Goal: Find specific page/section: Find specific page/section

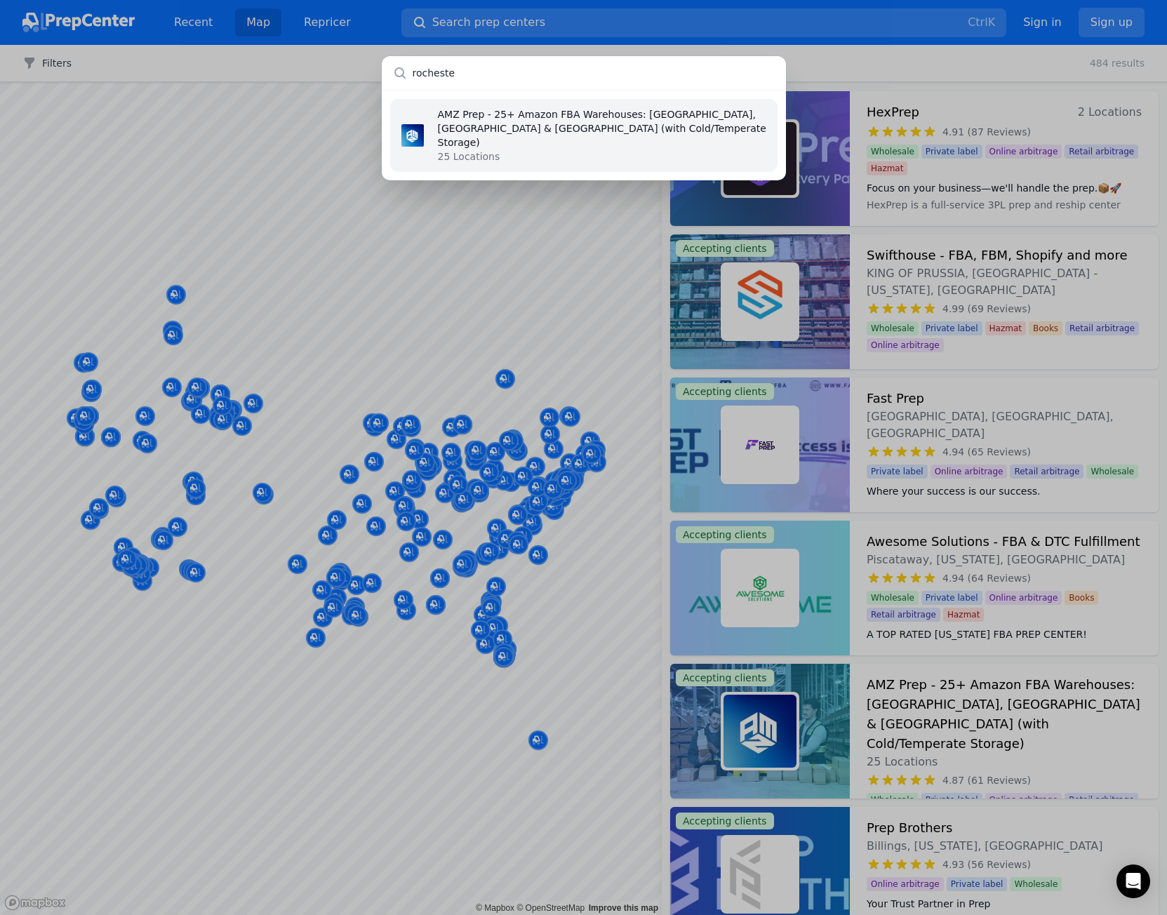
type input "rochester"
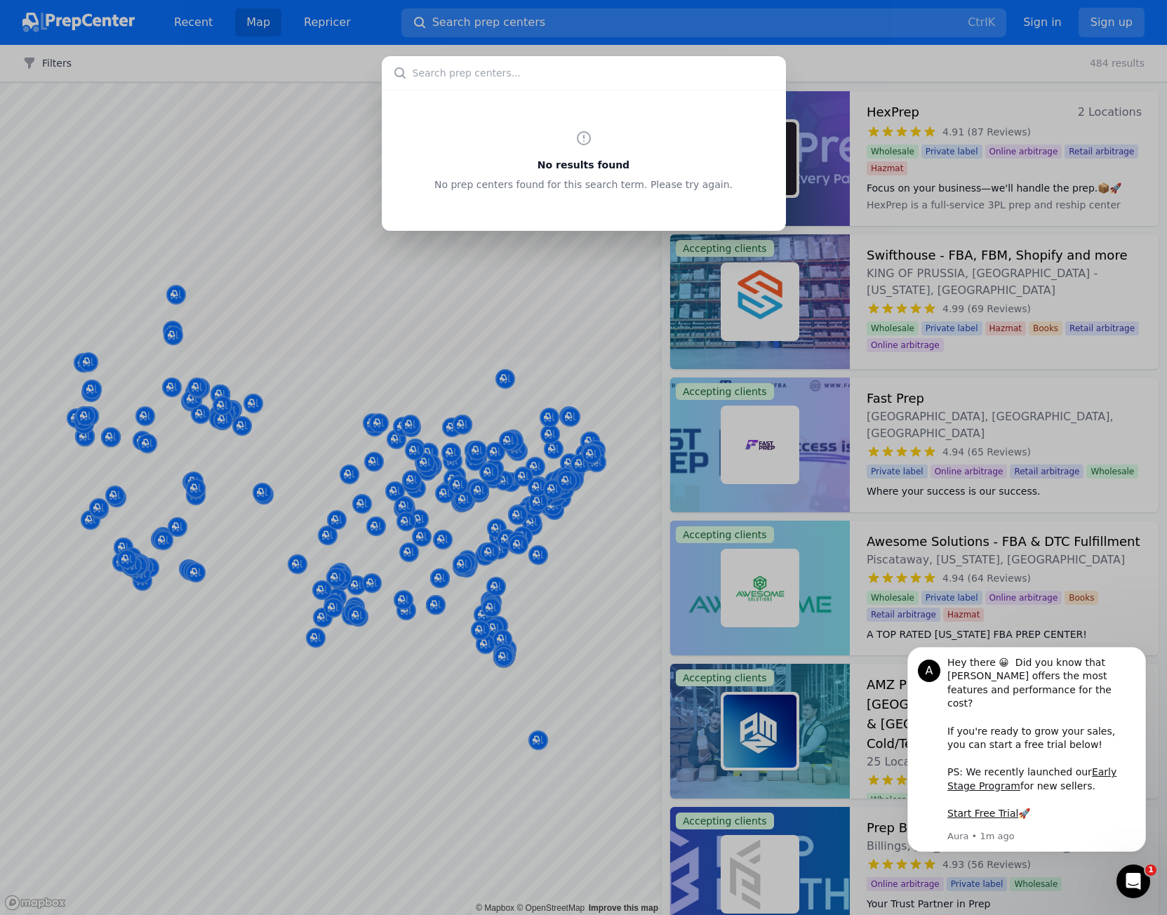
click at [286, 357] on div "No results found No prep centers found for this search term. Please try again." at bounding box center [583, 457] width 1167 height 915
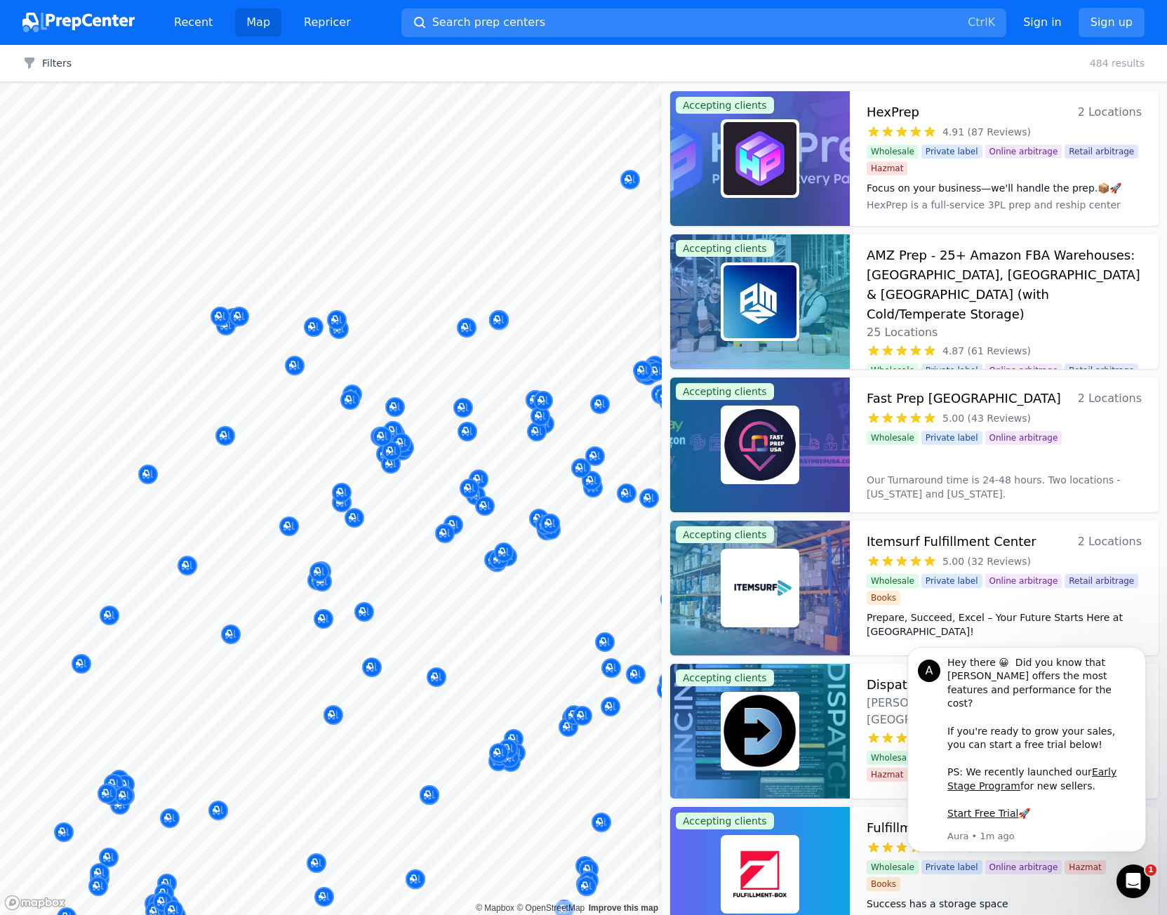
drag, startPoint x: 439, startPoint y: 503, endPoint x: 381, endPoint y: 503, distance: 57.5
click at [381, 503] on div at bounding box center [484, 506] width 269 height 11
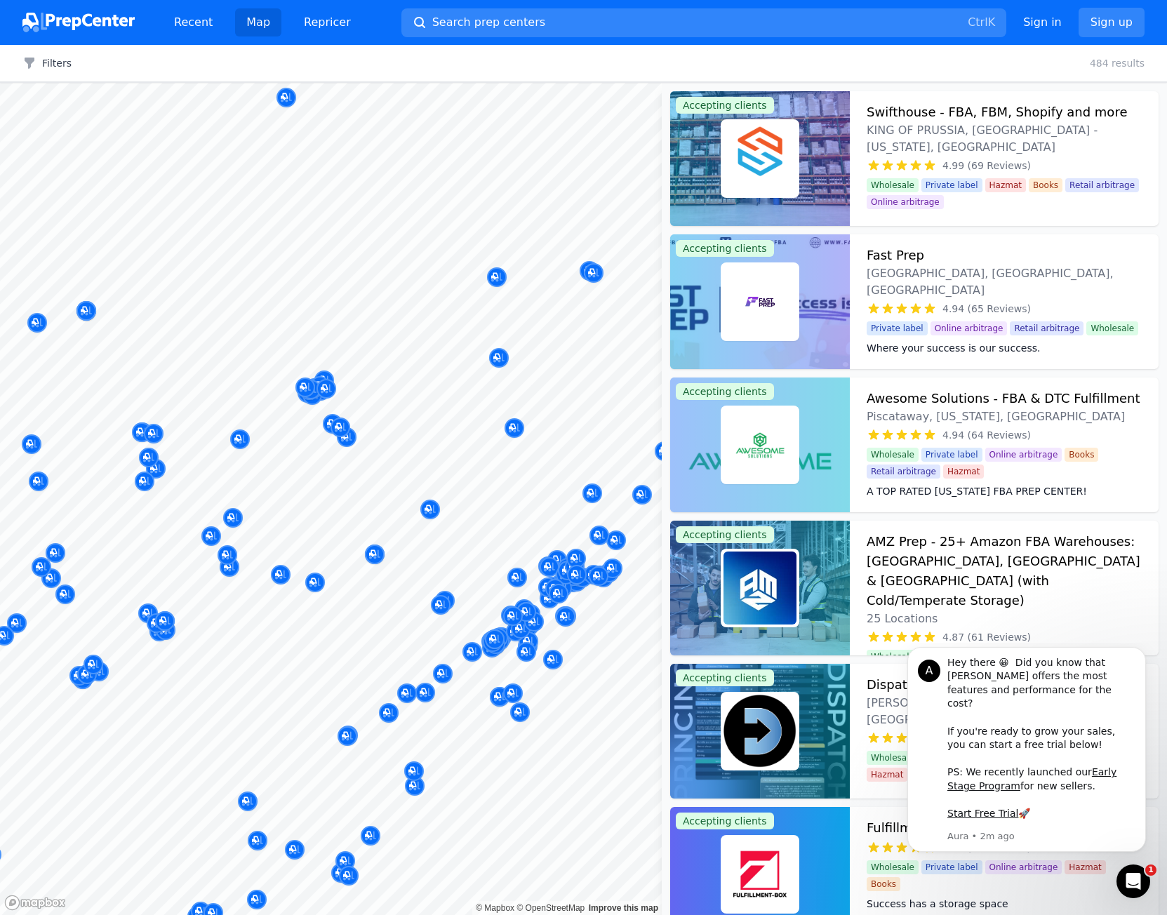
click at [402, 425] on div at bounding box center [508, 425] width 269 height 11
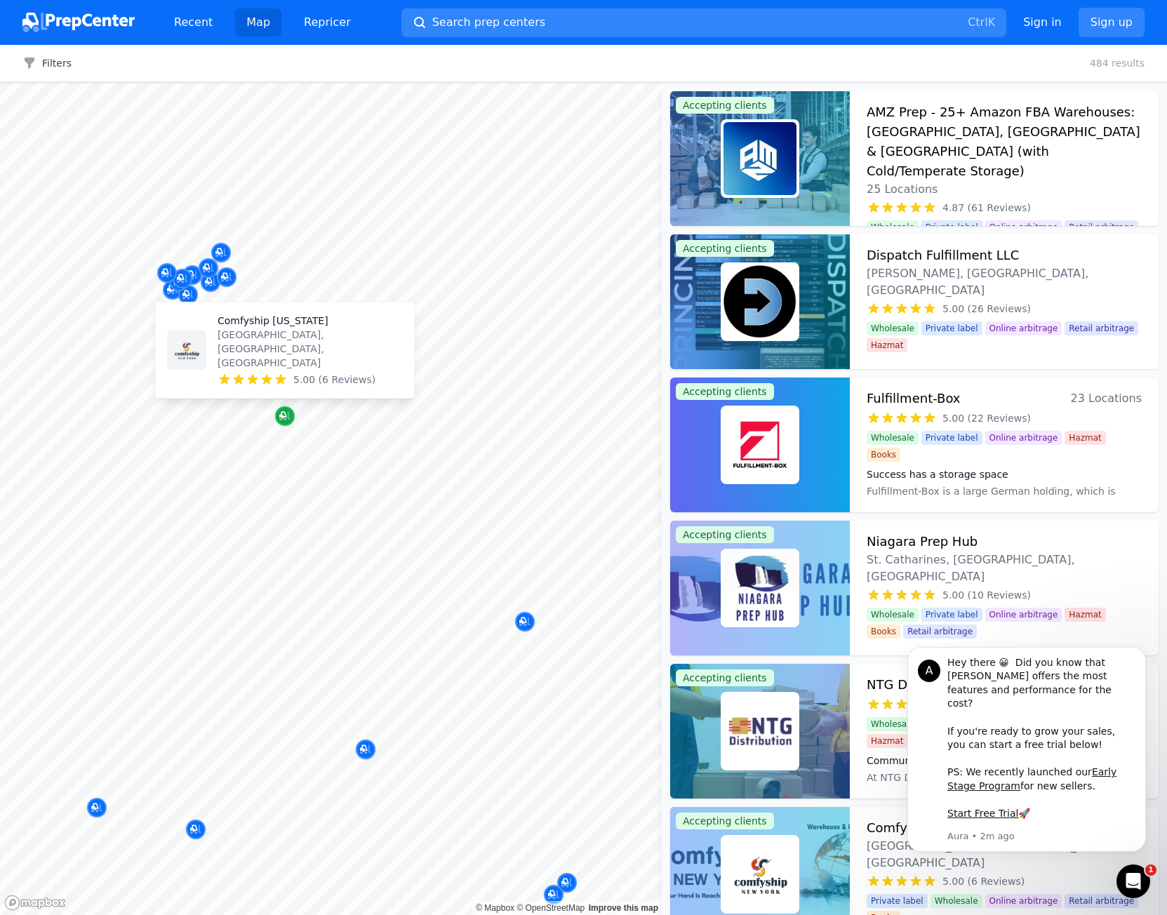
click at [284, 413] on icon "Map marker" at bounding box center [282, 415] width 7 height 7
click at [279, 422] on icon "Map marker" at bounding box center [284, 416] width 11 height 14
click at [284, 370] on div at bounding box center [266, 371] width 269 height 11
click at [298, 368] on div at bounding box center [266, 371] width 269 height 11
click at [294, 421] on button "Map marker" at bounding box center [285, 416] width 20 height 21
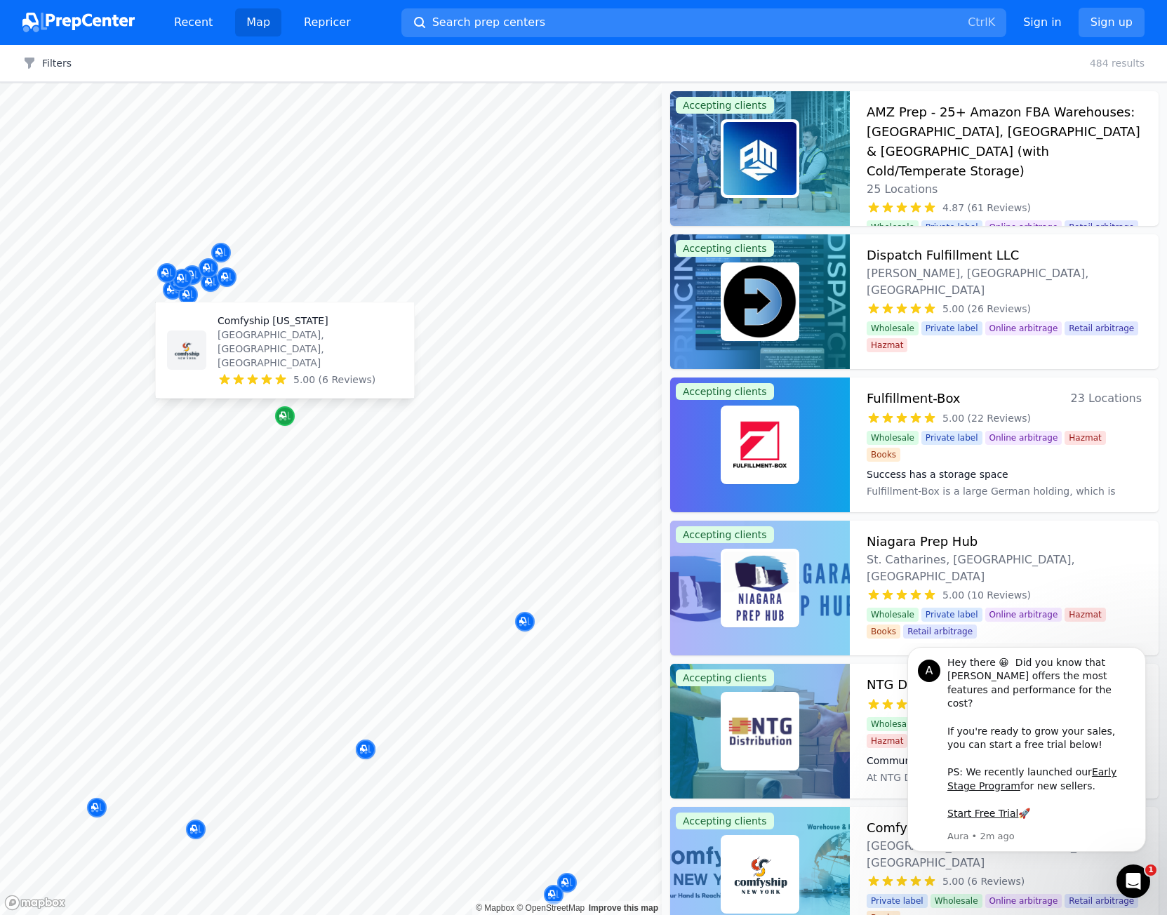
click at [291, 420] on div "Map marker" at bounding box center [285, 416] width 20 height 20
click at [281, 376] on body "Recent Map Repricer Search prep centers Ctrl K Open main menu Sign in Sign up F…" at bounding box center [583, 457] width 1167 height 915
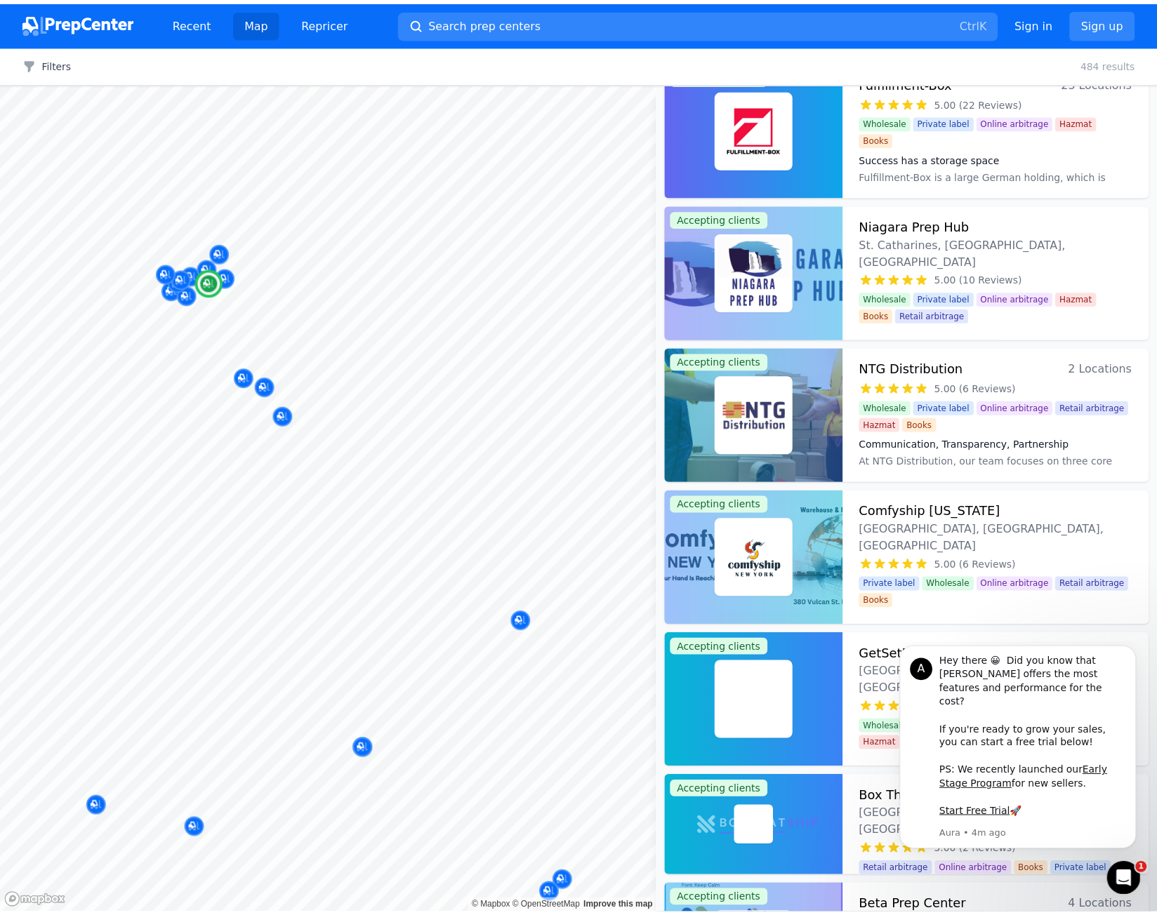
scroll to position [351, 0]
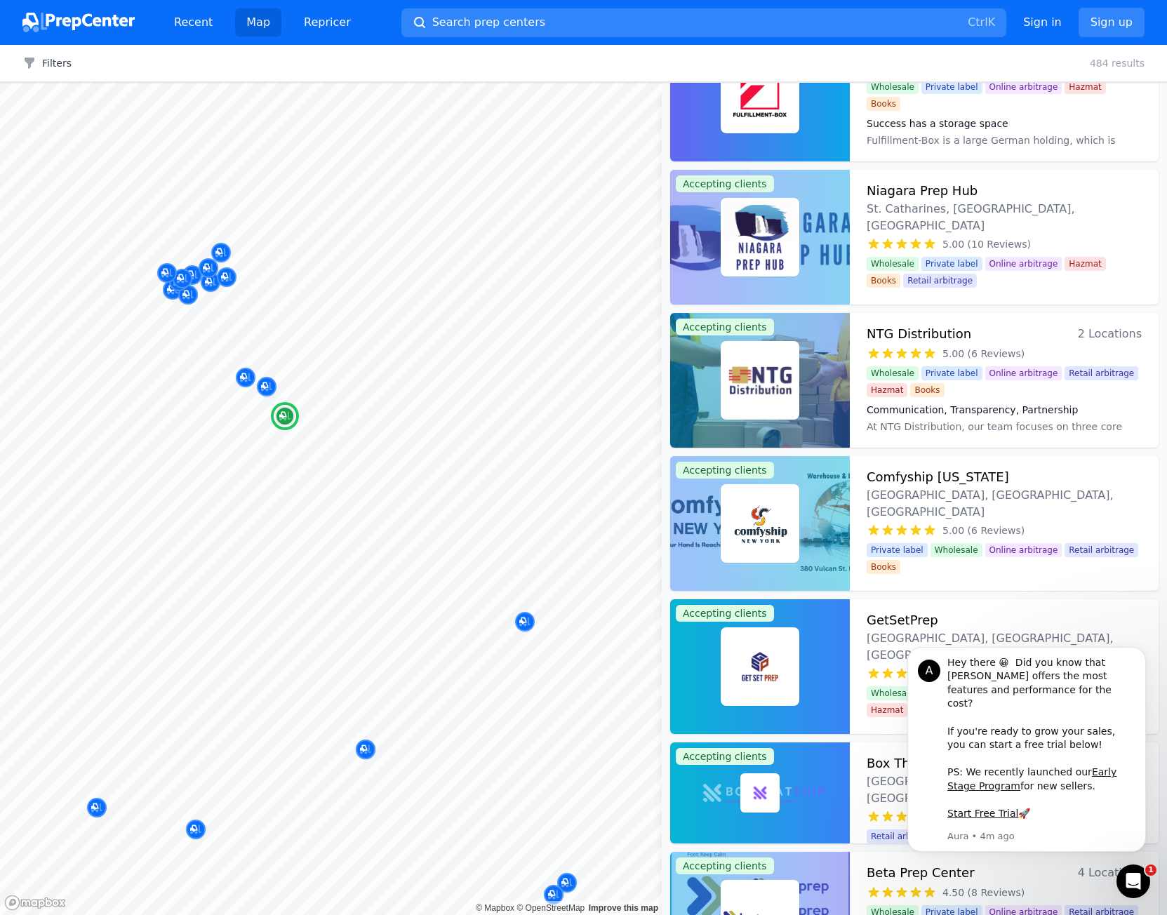
click at [913, 474] on h3 "Comfyship [US_STATE]" at bounding box center [938, 477] width 142 height 20
